Goal: Information Seeking & Learning: Learn about a topic

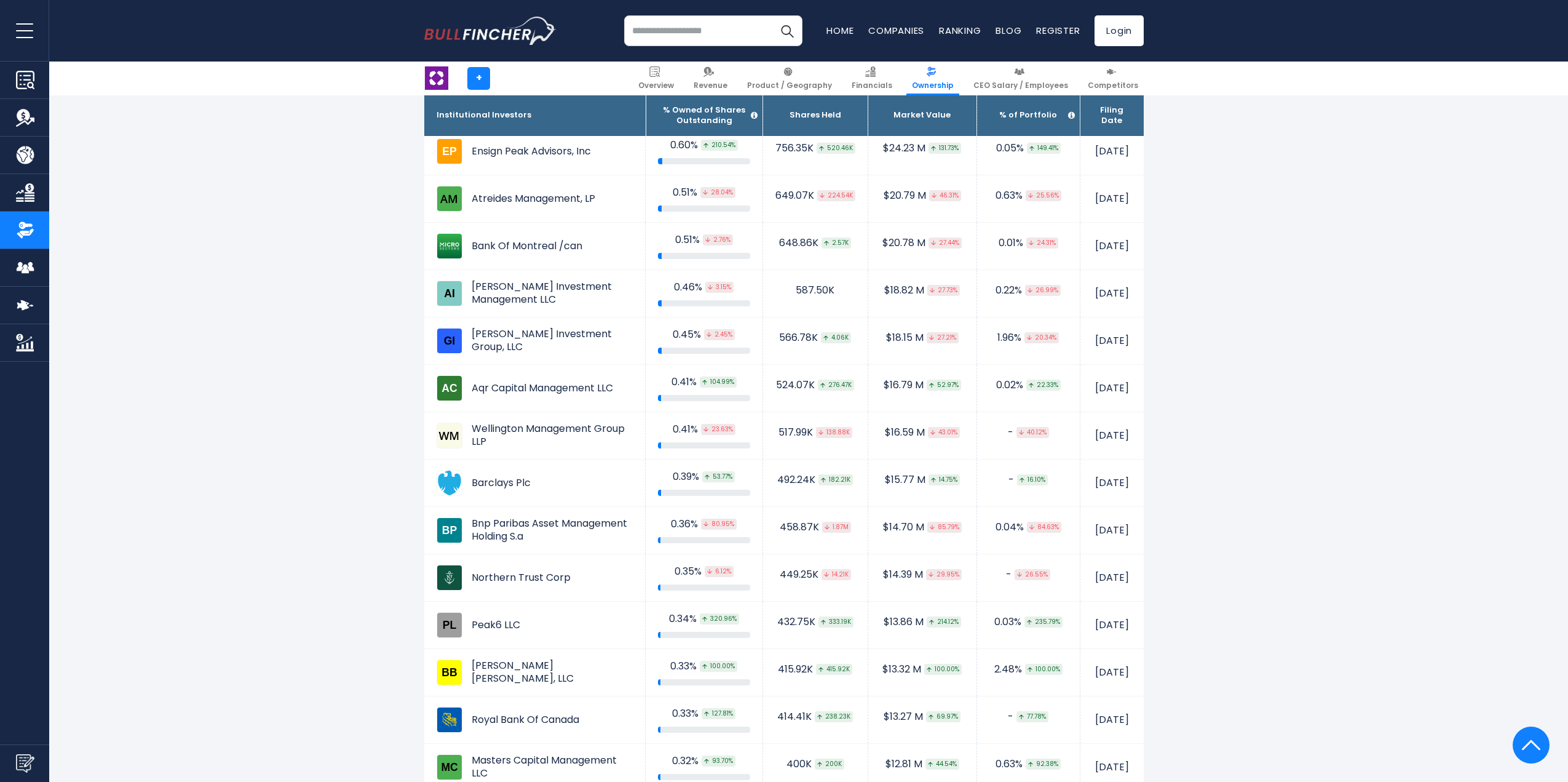
scroll to position [8060, 0]
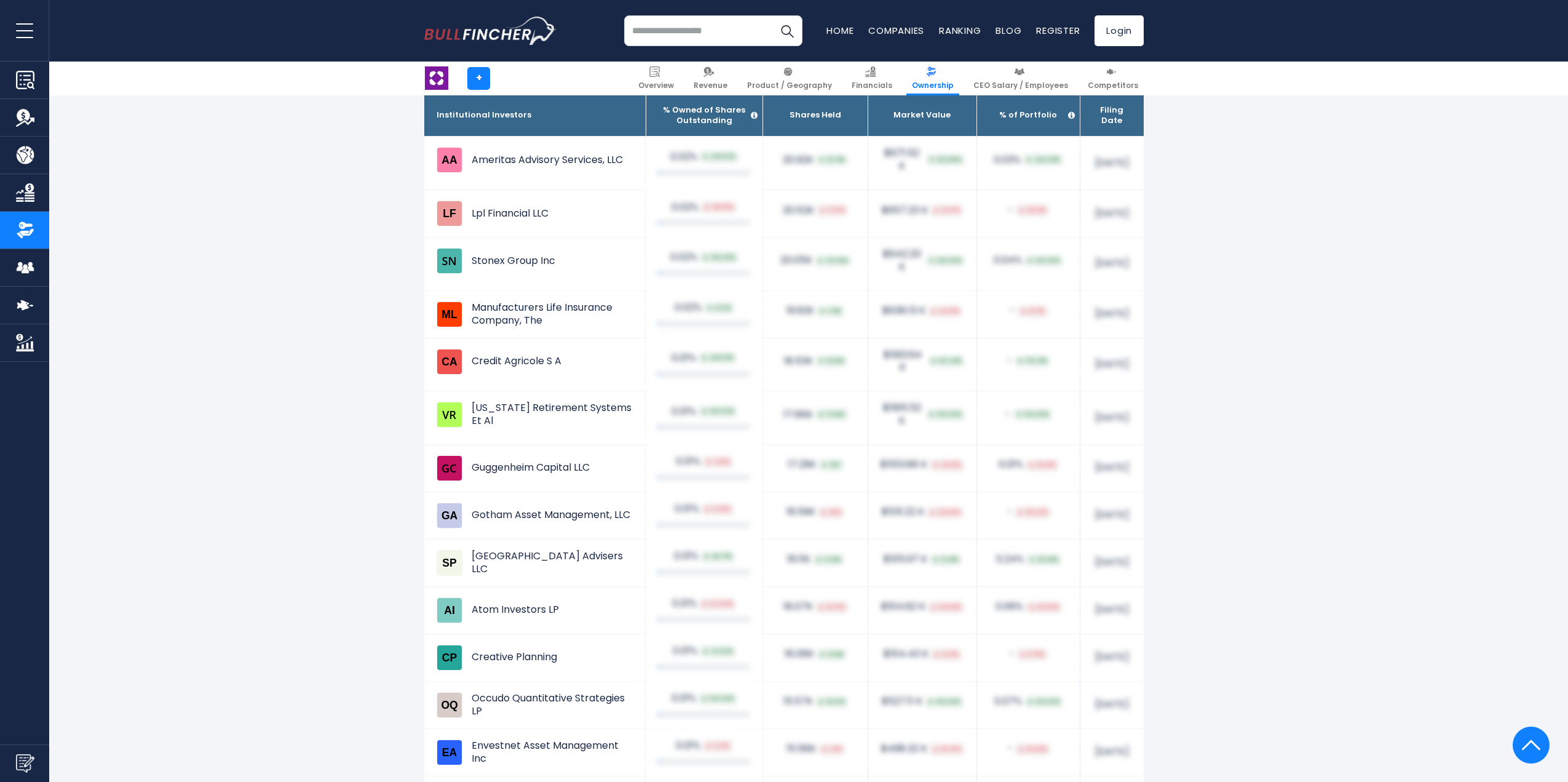
click at [658, 202] on div "0.02% 48.36%" at bounding box center [704, 208] width 93 height 13
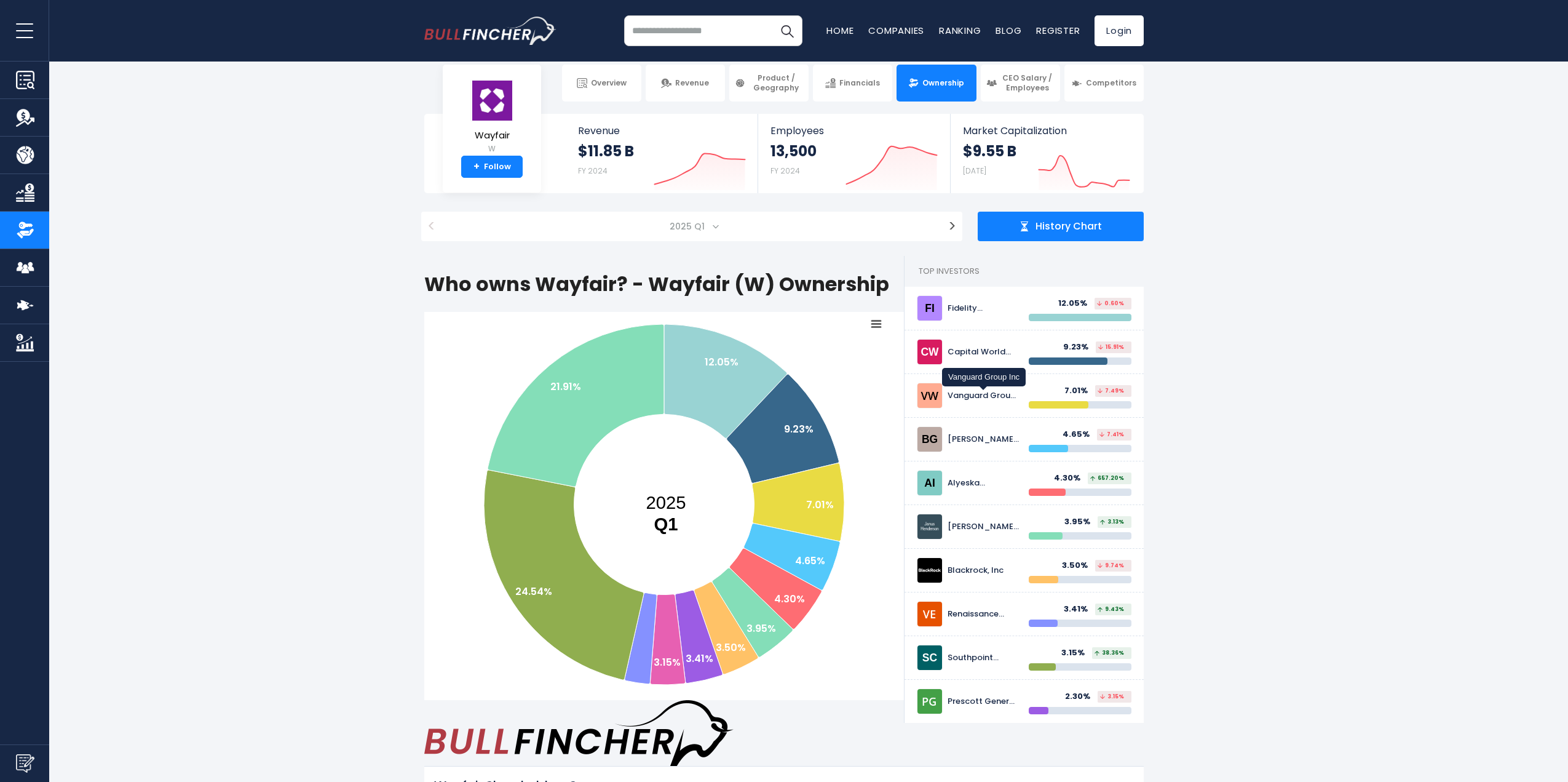
scroll to position [0, 0]
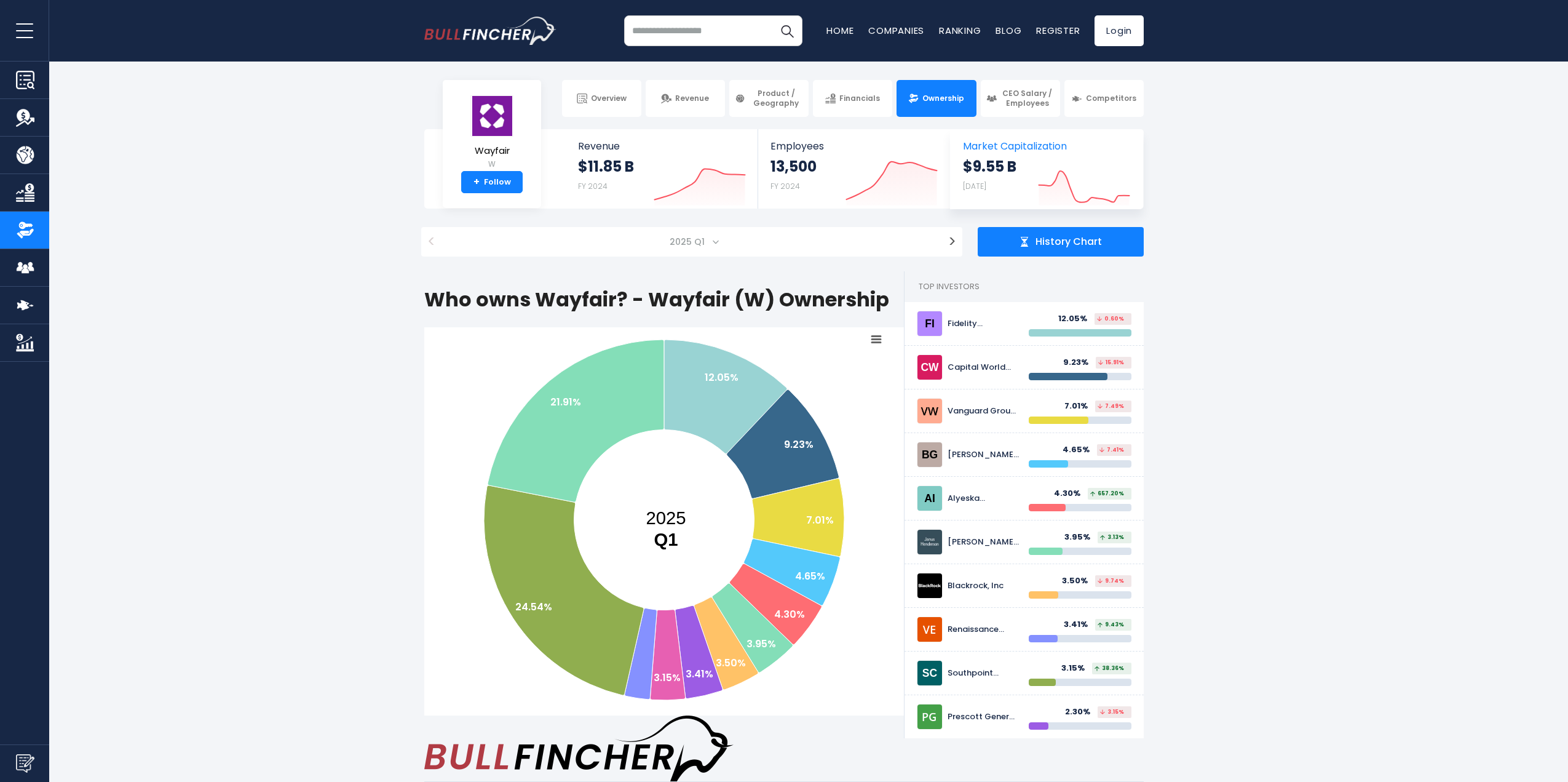
click at [1076, 192] on icon at bounding box center [1084, 187] width 90 height 31
click at [953, 243] on button ">" at bounding box center [952, 242] width 20 height 30
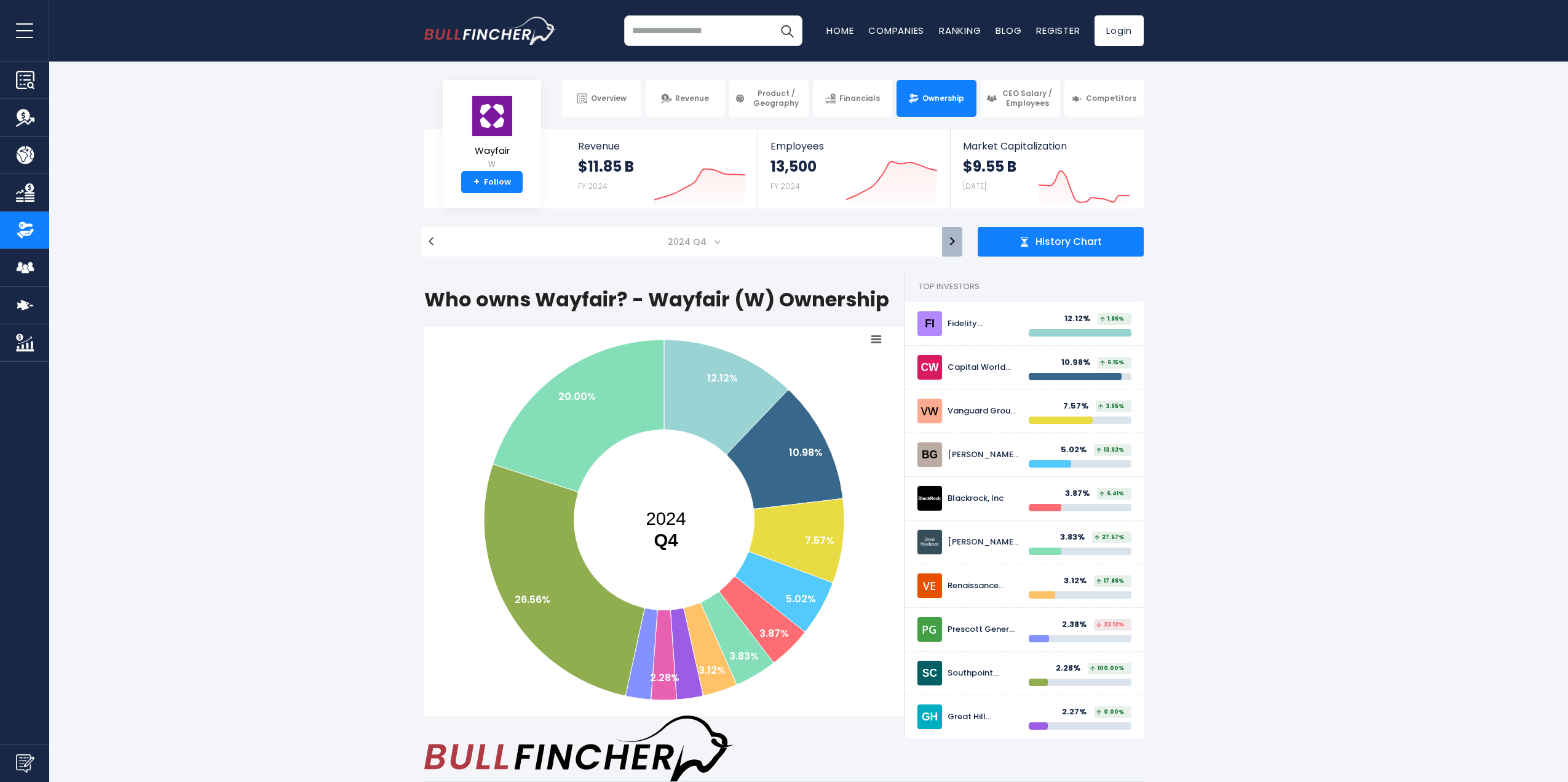
click at [953, 243] on button ">" at bounding box center [952, 242] width 20 height 30
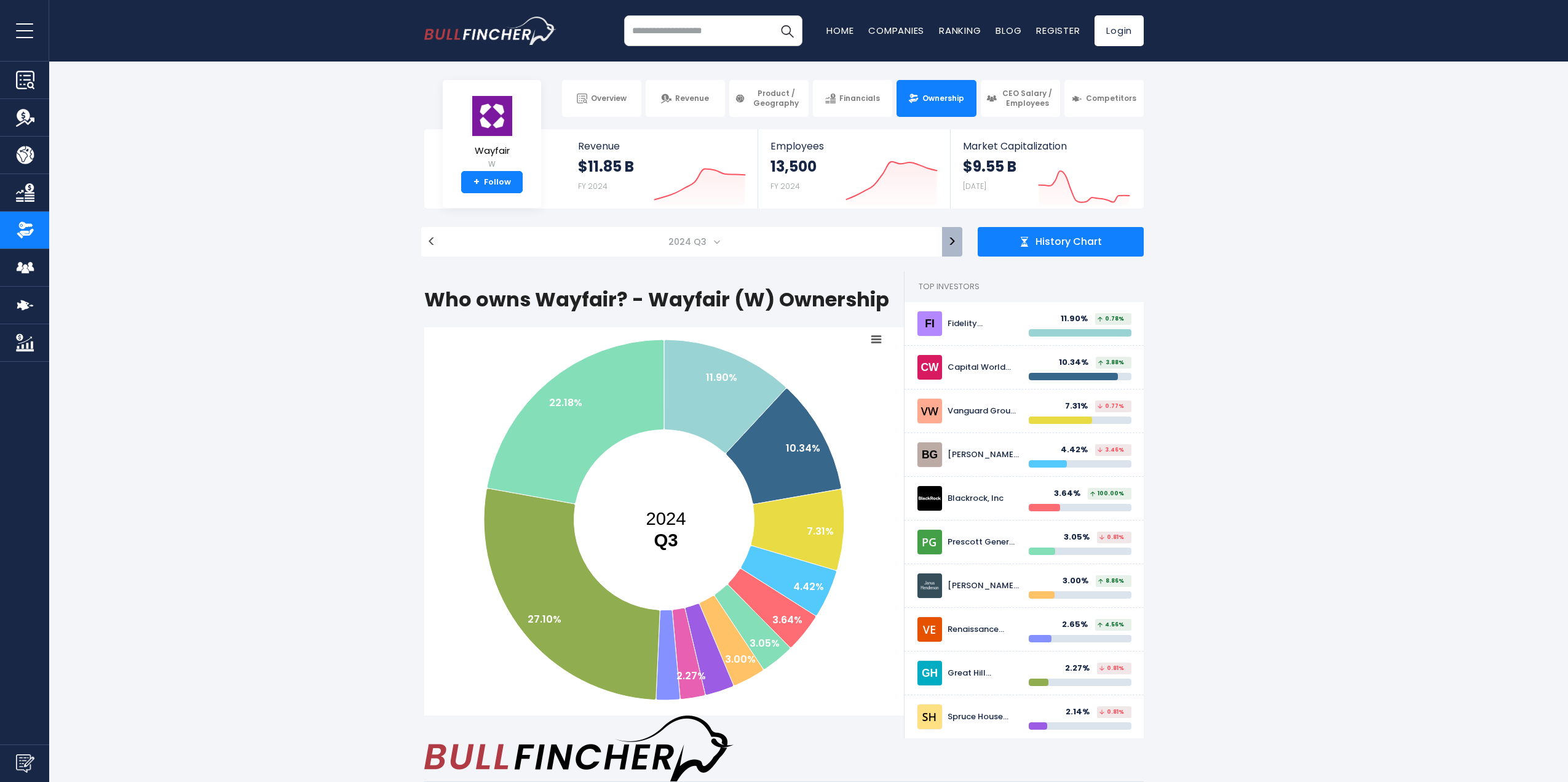
click at [953, 243] on button ">" at bounding box center [952, 242] width 20 height 30
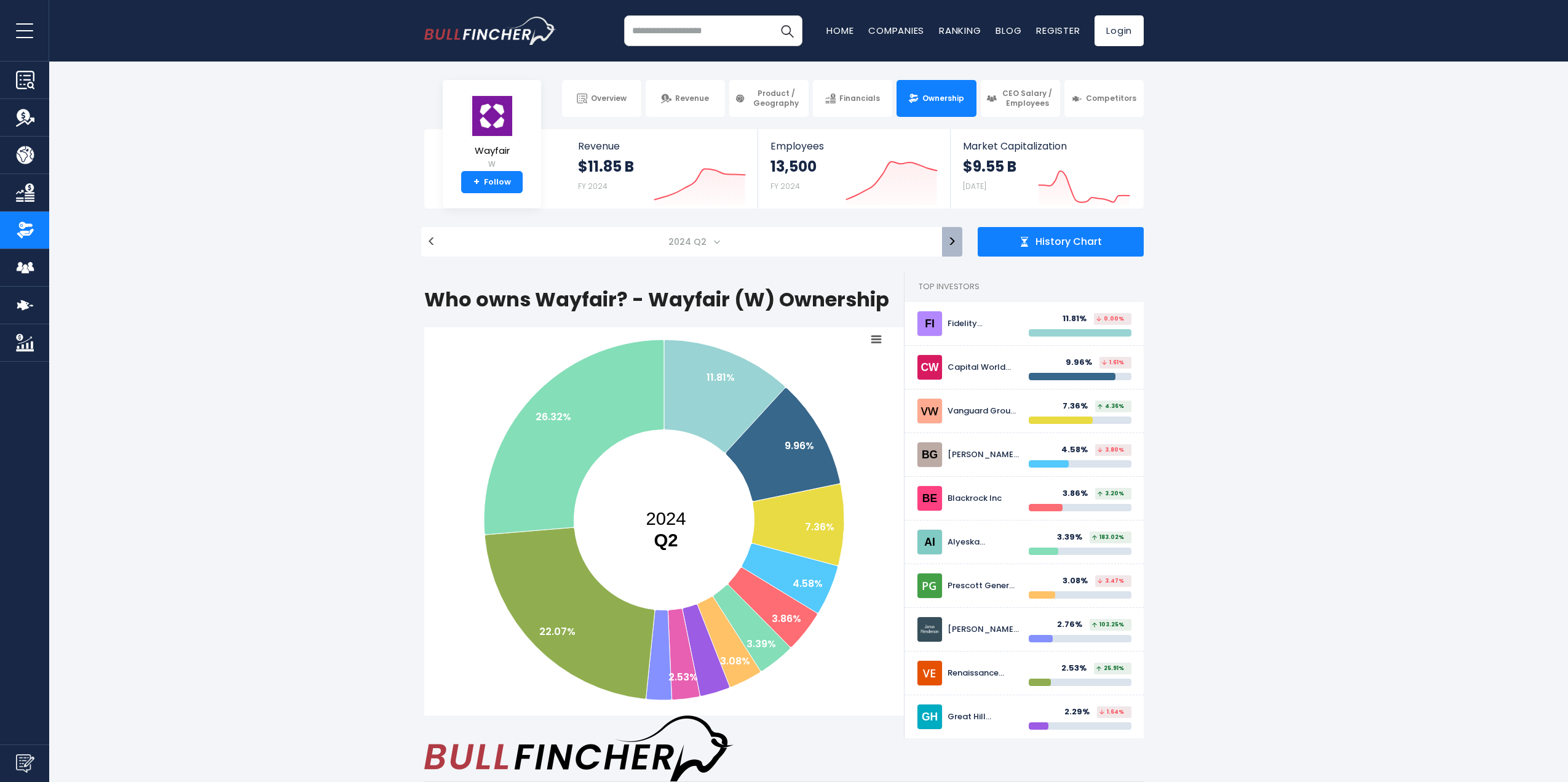
click at [953, 246] on button ">" at bounding box center [952, 242] width 20 height 30
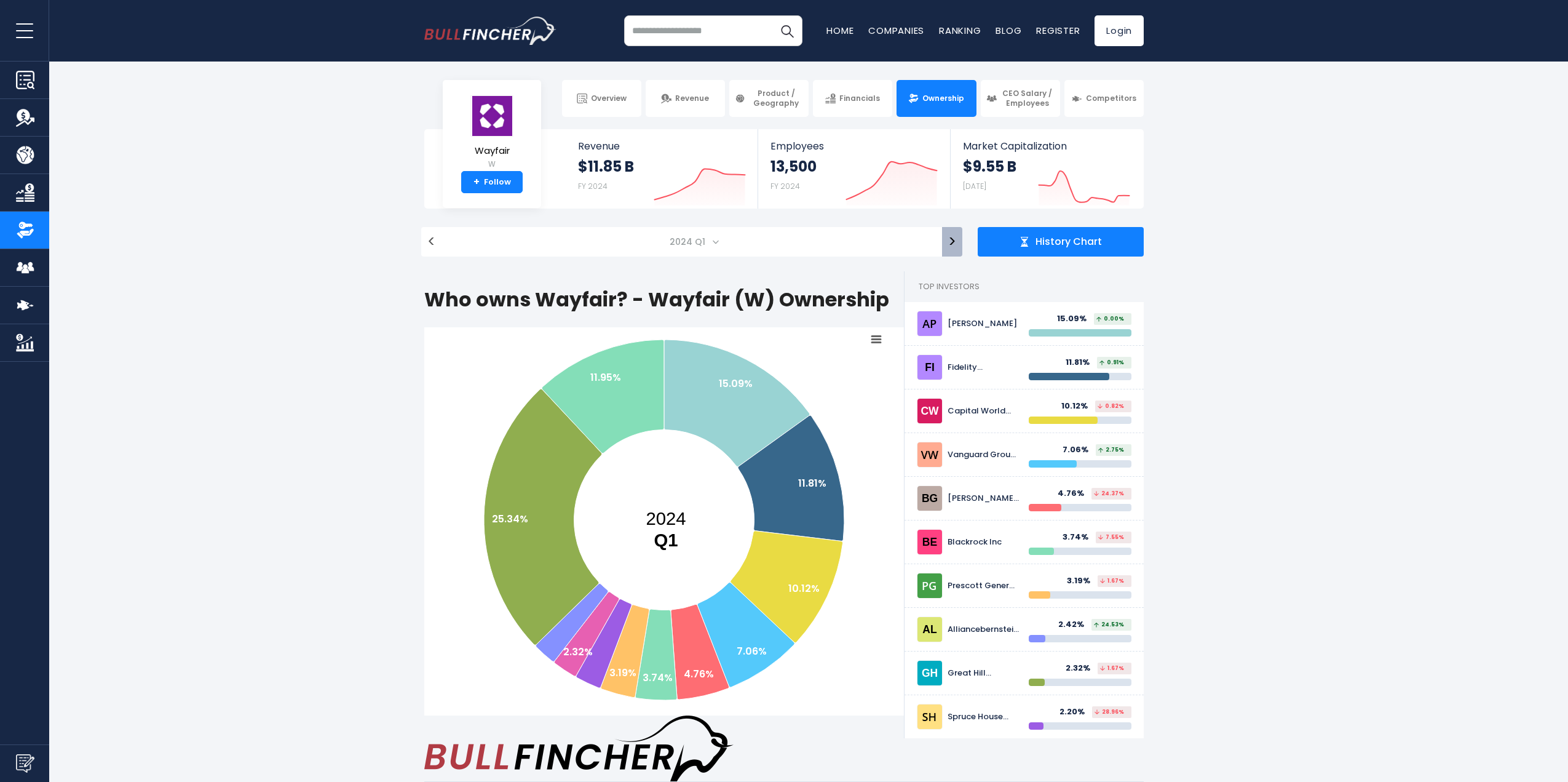
click at [953, 248] on button ">" at bounding box center [952, 242] width 20 height 30
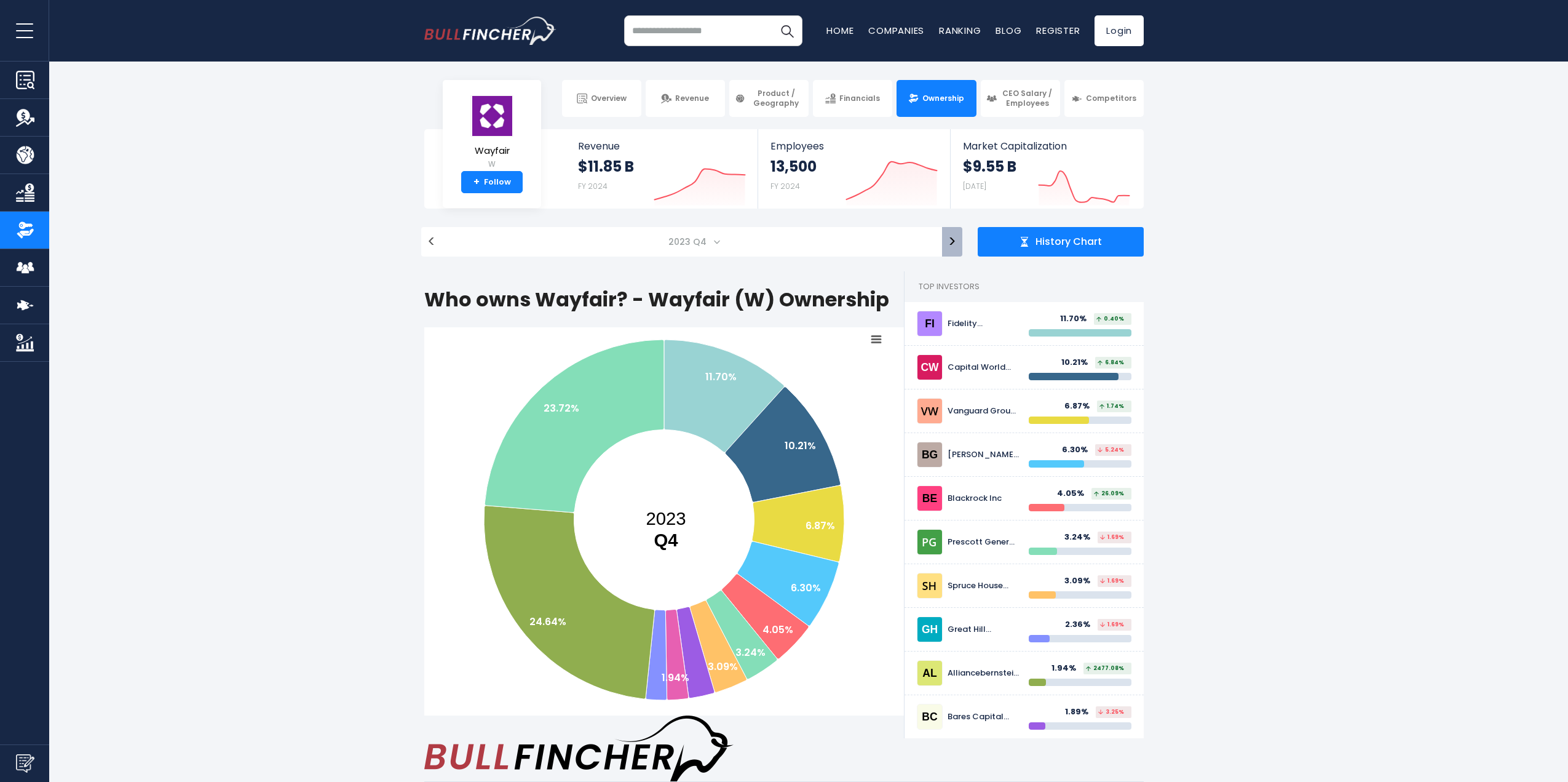
click at [951, 254] on button ">" at bounding box center [952, 242] width 20 height 30
select select "*******"
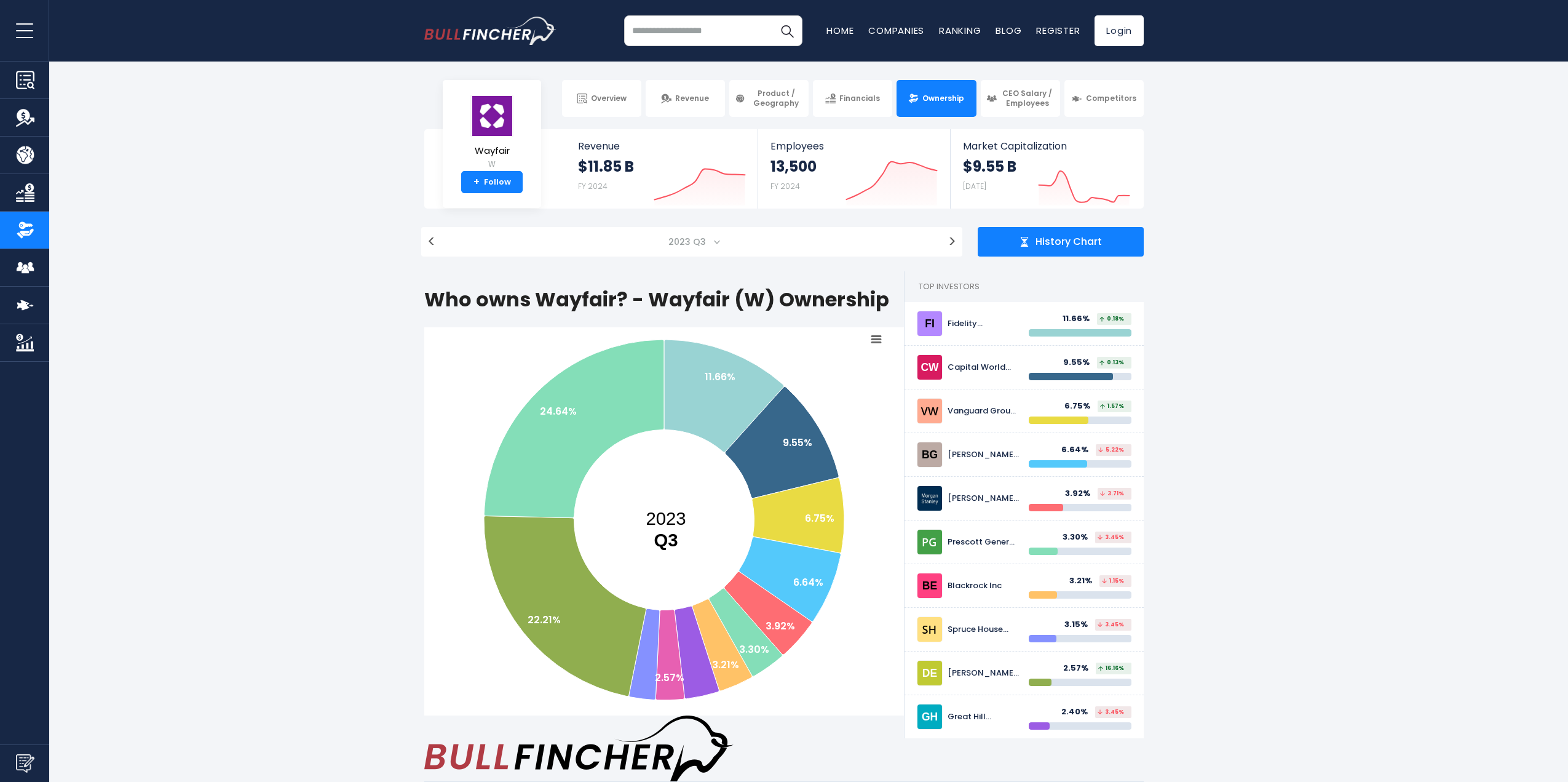
drag, startPoint x: 950, startPoint y: 259, endPoint x: 1380, endPoint y: 496, distance: 491.0
drag, startPoint x: 215, startPoint y: 176, endPoint x: 1360, endPoint y: 334, distance: 1155.8
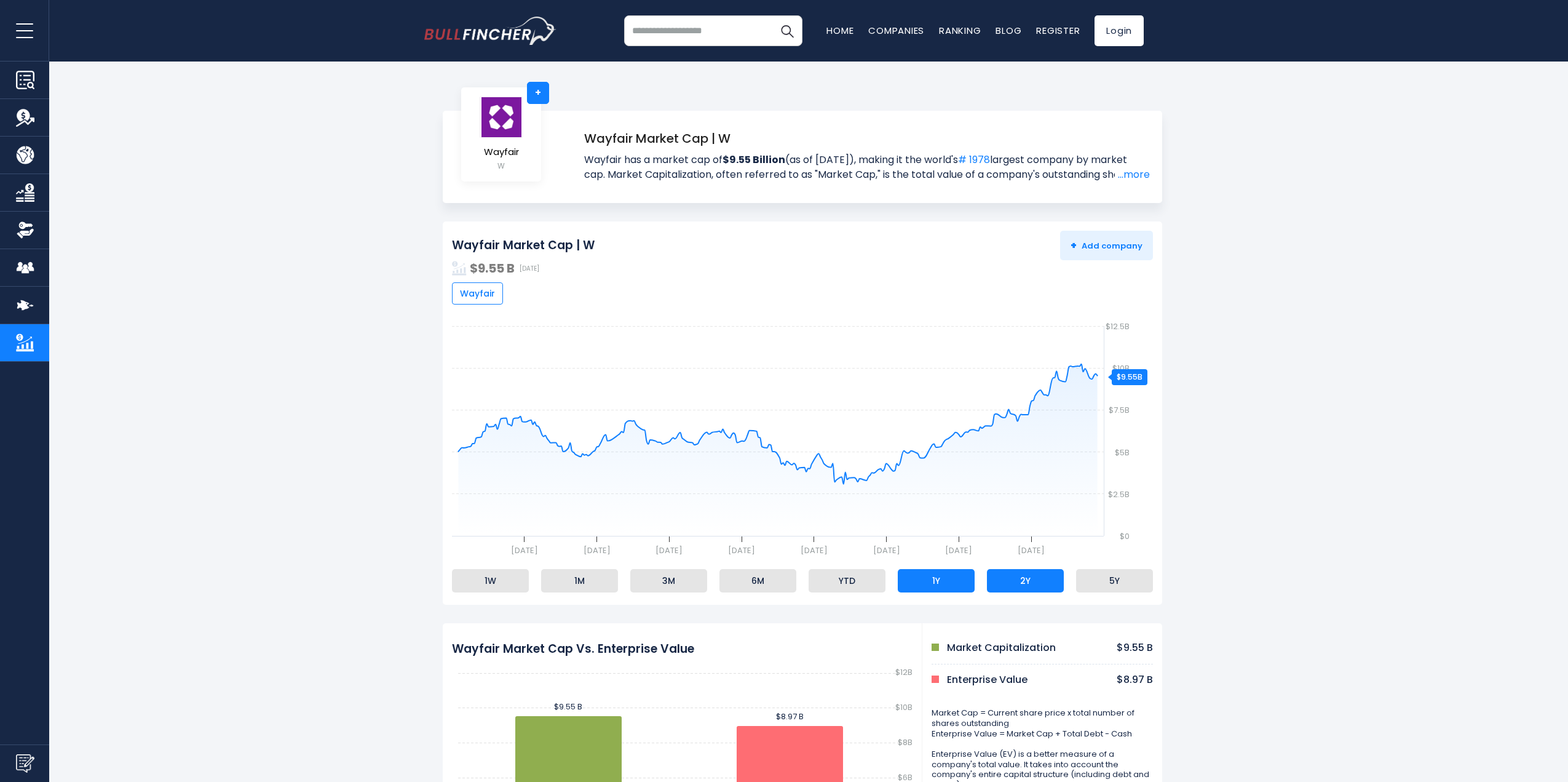
click at [1036, 580] on li "2Y" at bounding box center [1025, 580] width 77 height 23
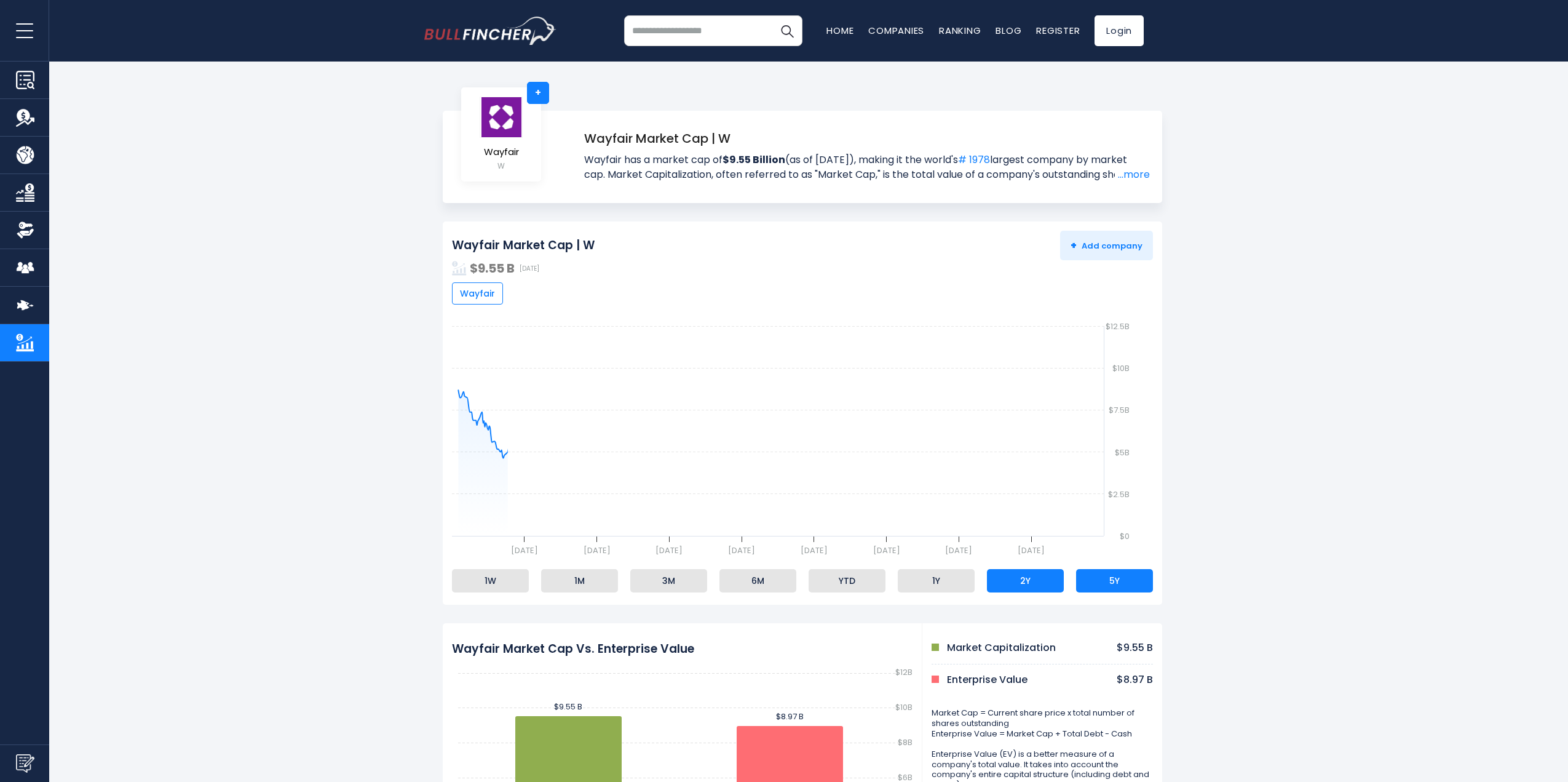
click at [1131, 584] on li "5Y" at bounding box center [1114, 580] width 77 height 23
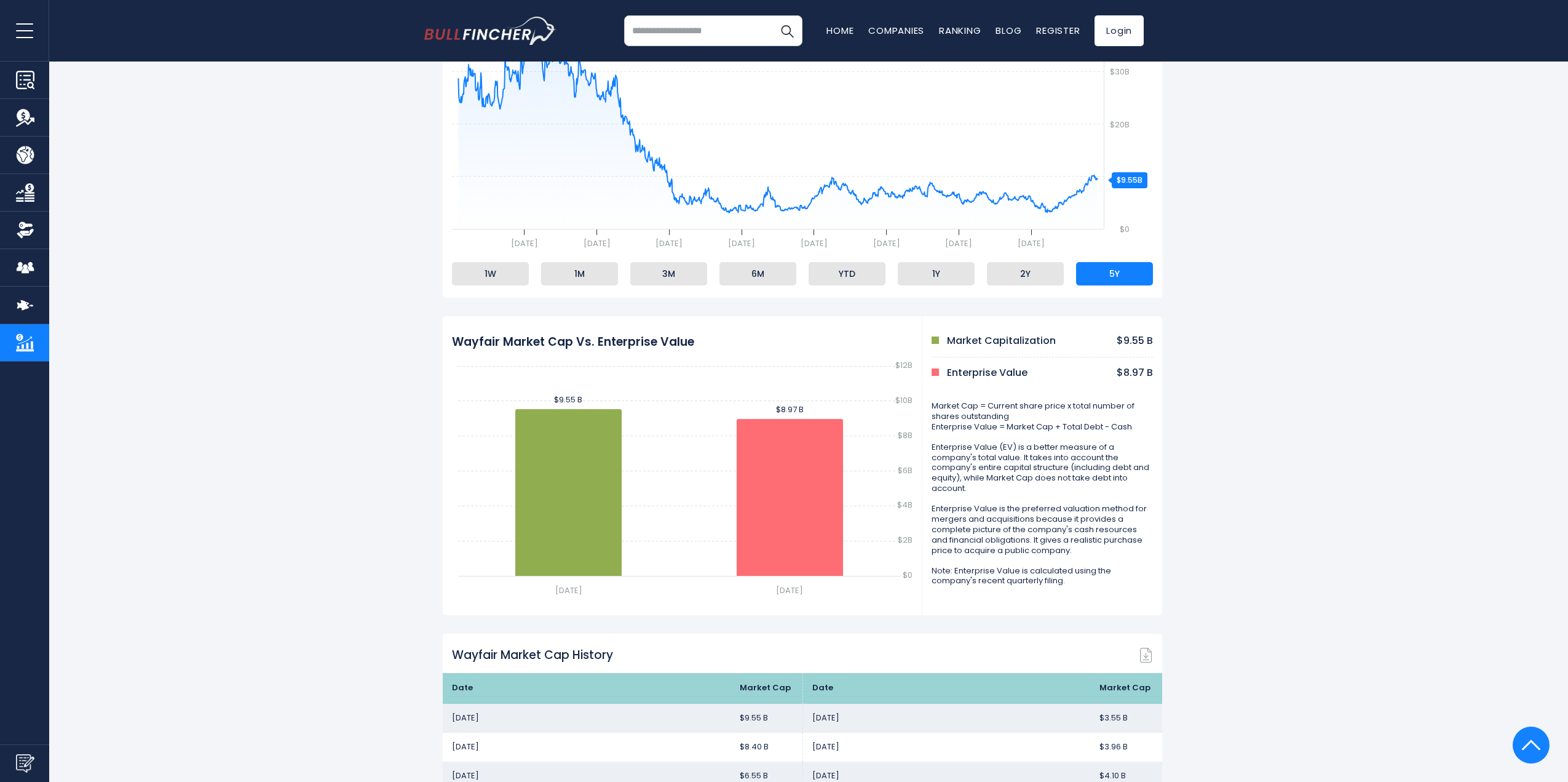
scroll to position [308, 0]
drag, startPoint x: 486, startPoint y: 262, endPoint x: 481, endPoint y: 263, distance: 5.1
click at [485, 263] on li "1W" at bounding box center [490, 273] width 77 height 23
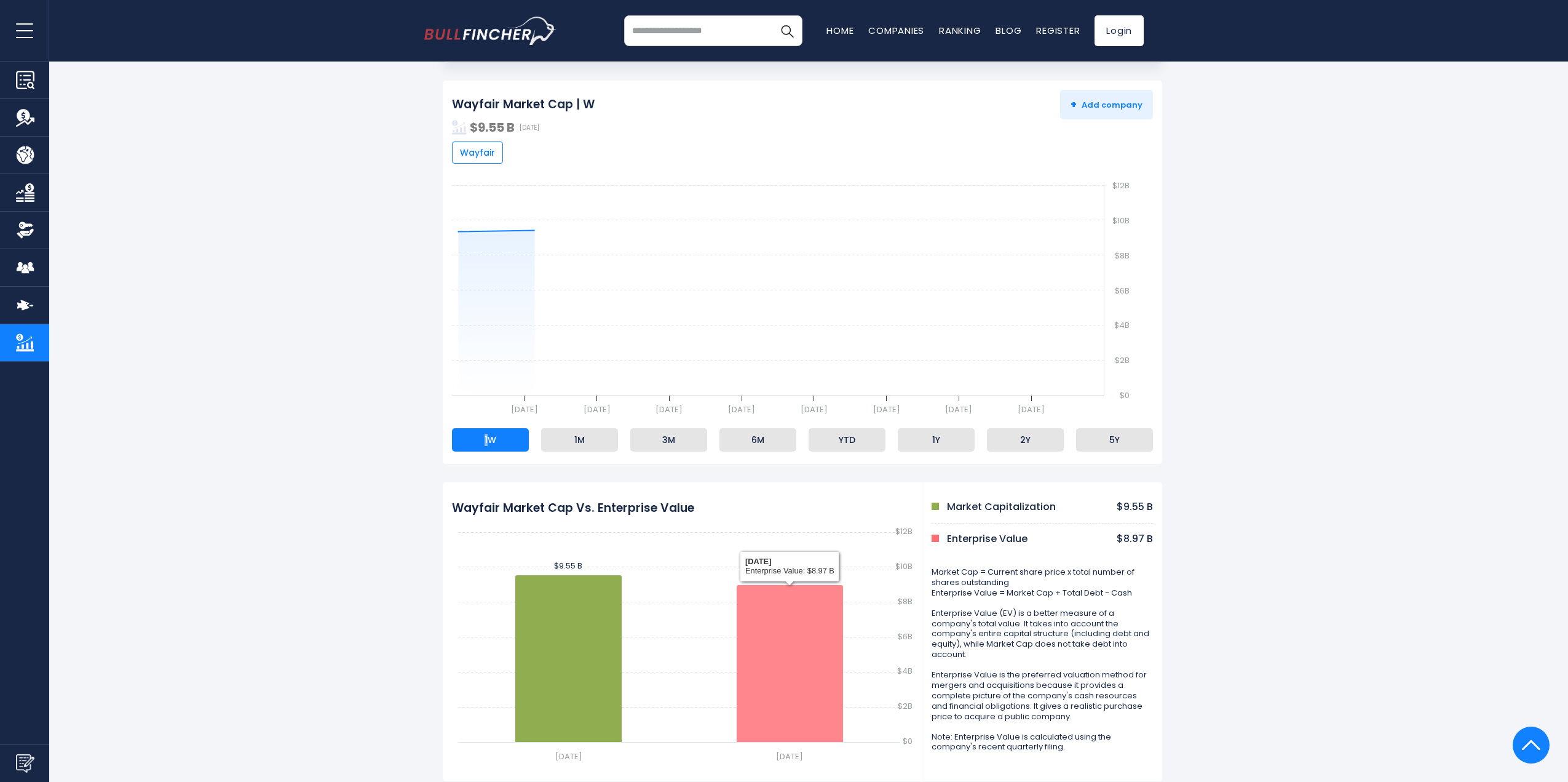
scroll to position [123, 0]
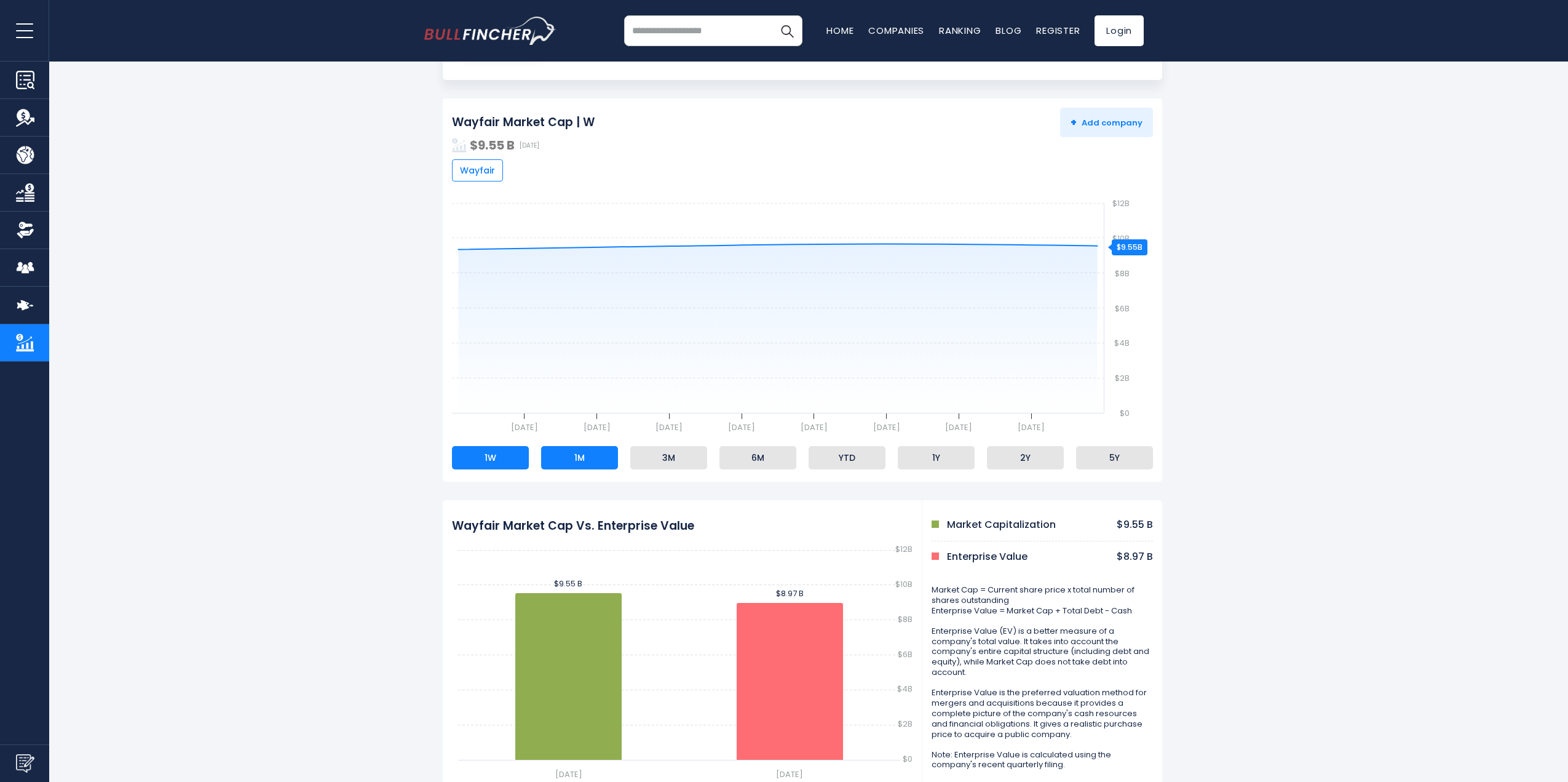
click at [592, 455] on li "1M" at bounding box center [579, 457] width 77 height 23
click at [666, 453] on li "3M" at bounding box center [668, 457] width 77 height 23
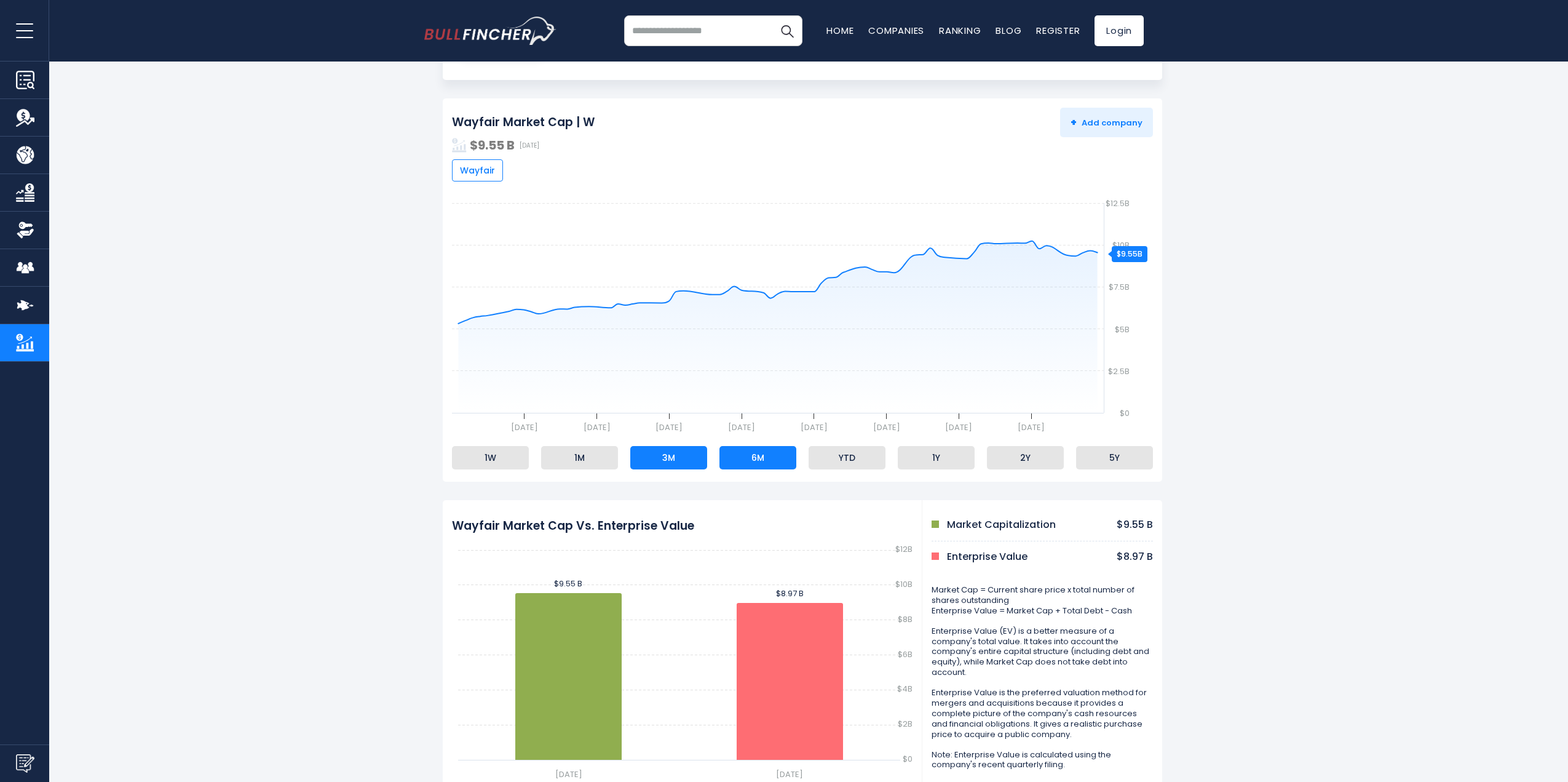
click at [762, 458] on li "6M" at bounding box center [758, 457] width 77 height 23
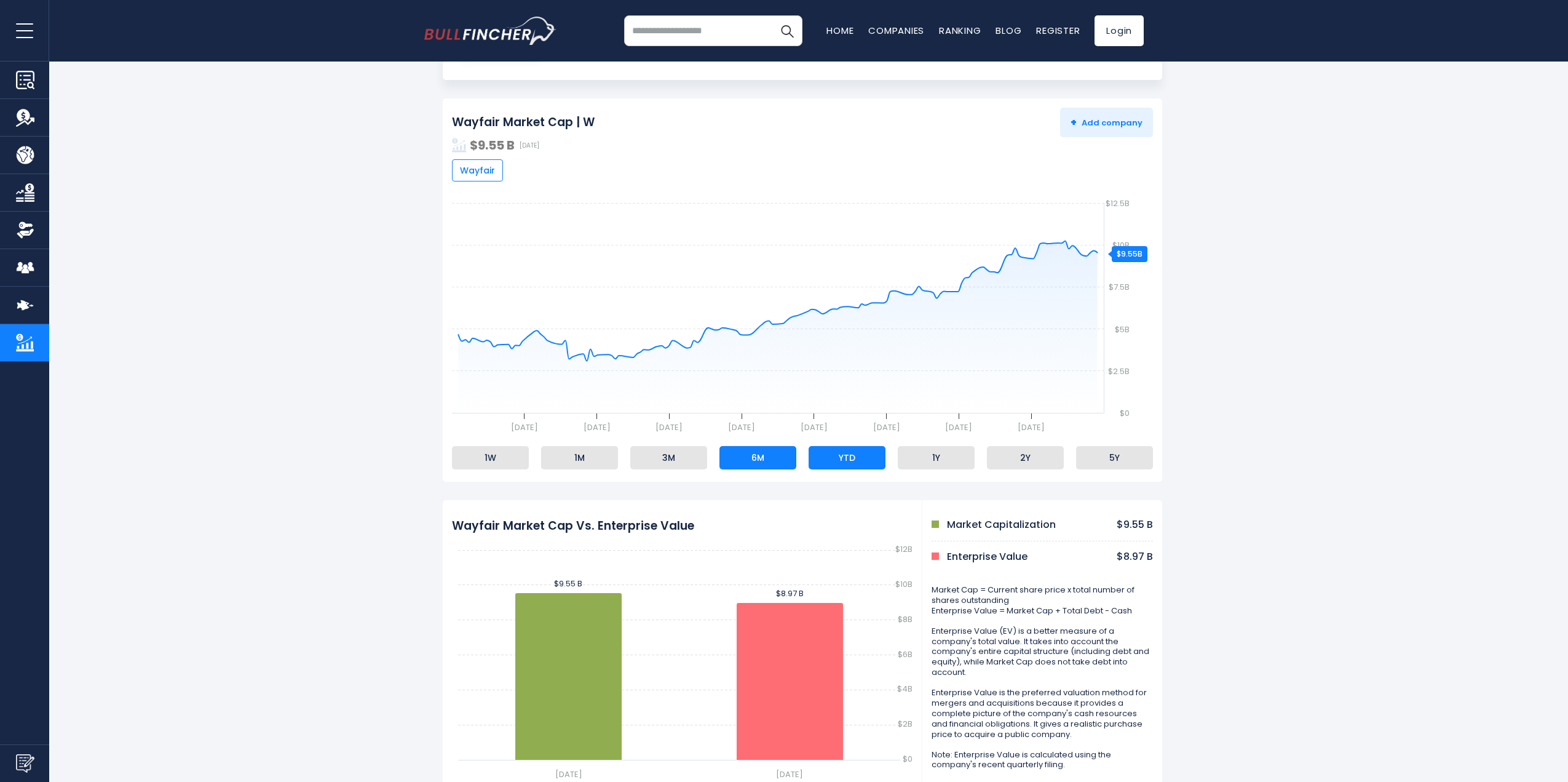
click at [868, 464] on li "YTD" at bounding box center [847, 457] width 77 height 23
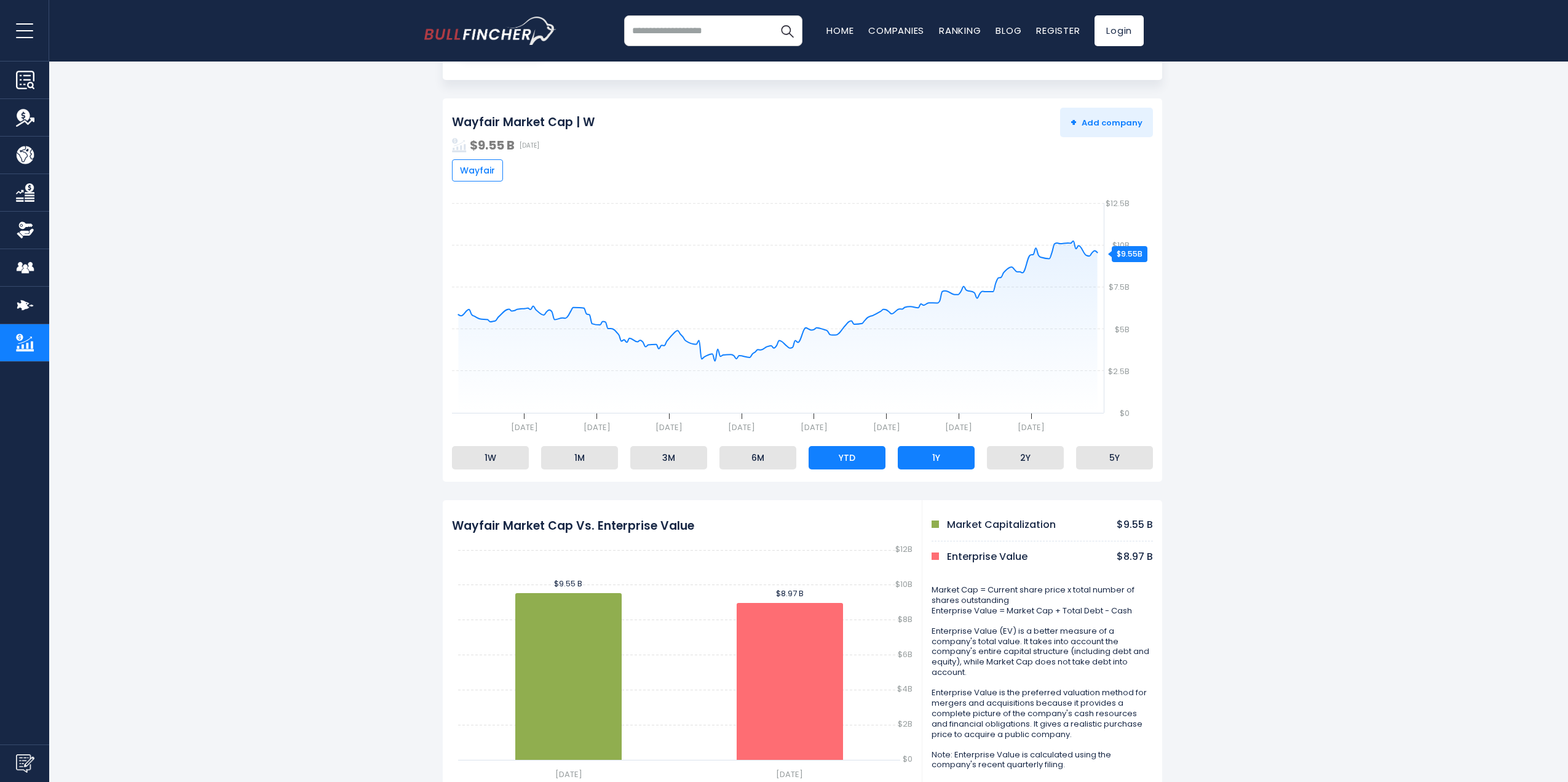
click at [933, 461] on li "1Y" at bounding box center [936, 457] width 77 height 23
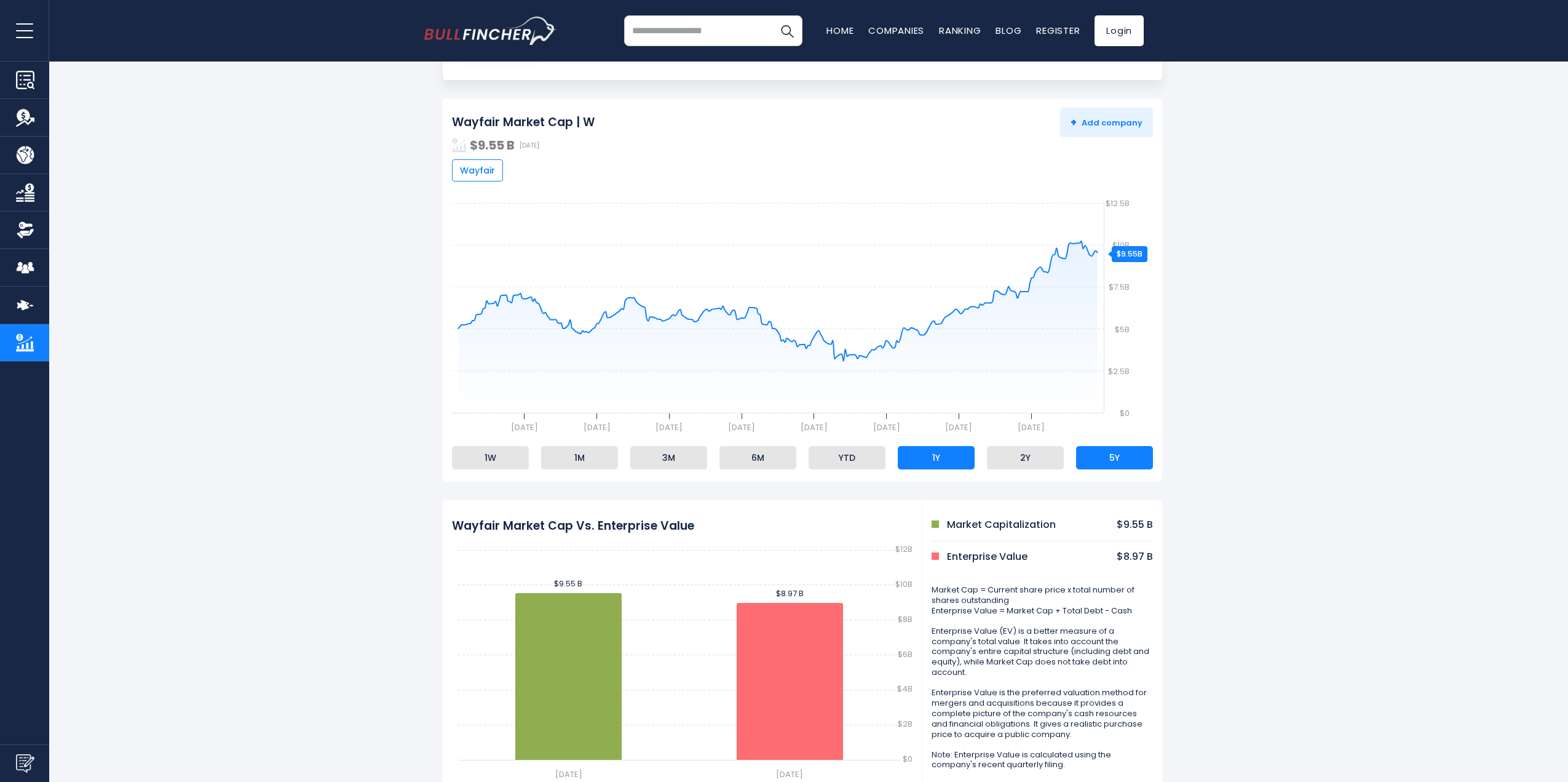
click at [1112, 466] on li "5Y" at bounding box center [1114, 457] width 77 height 23
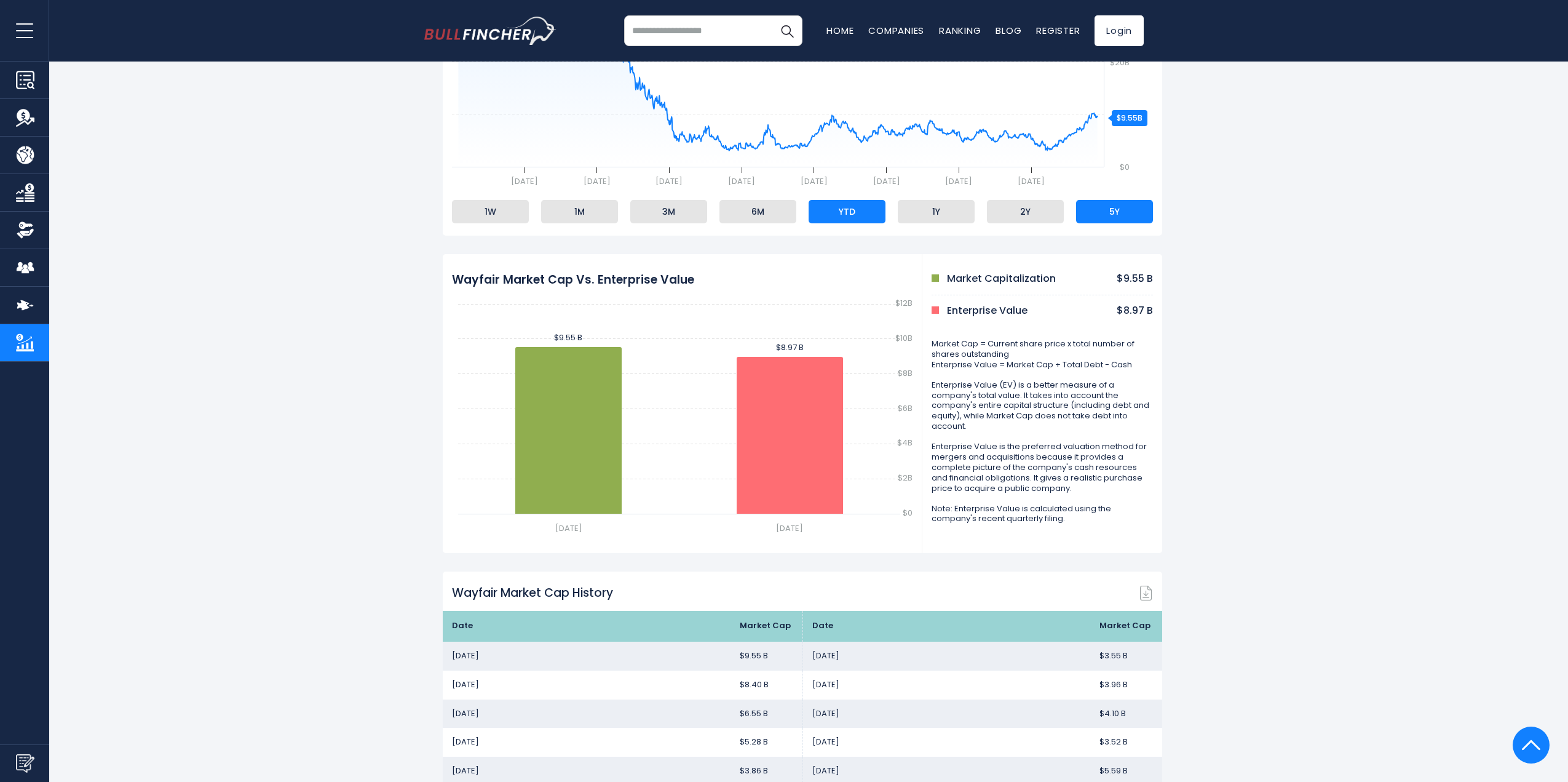
scroll to position [0, 0]
